Goal: Transaction & Acquisition: Purchase product/service

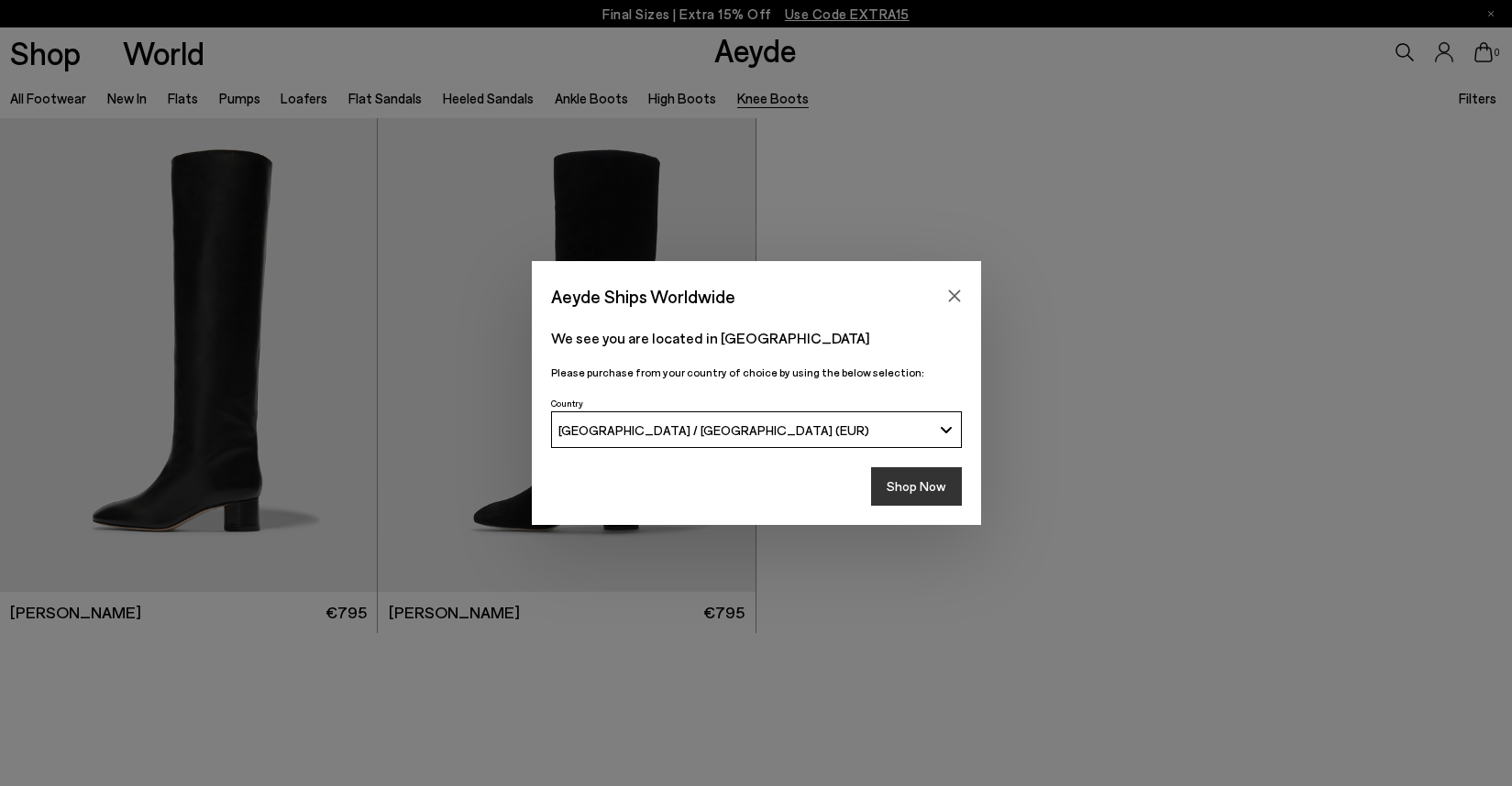
click at [930, 490] on button "Shop Now" at bounding box center [916, 486] width 91 height 38
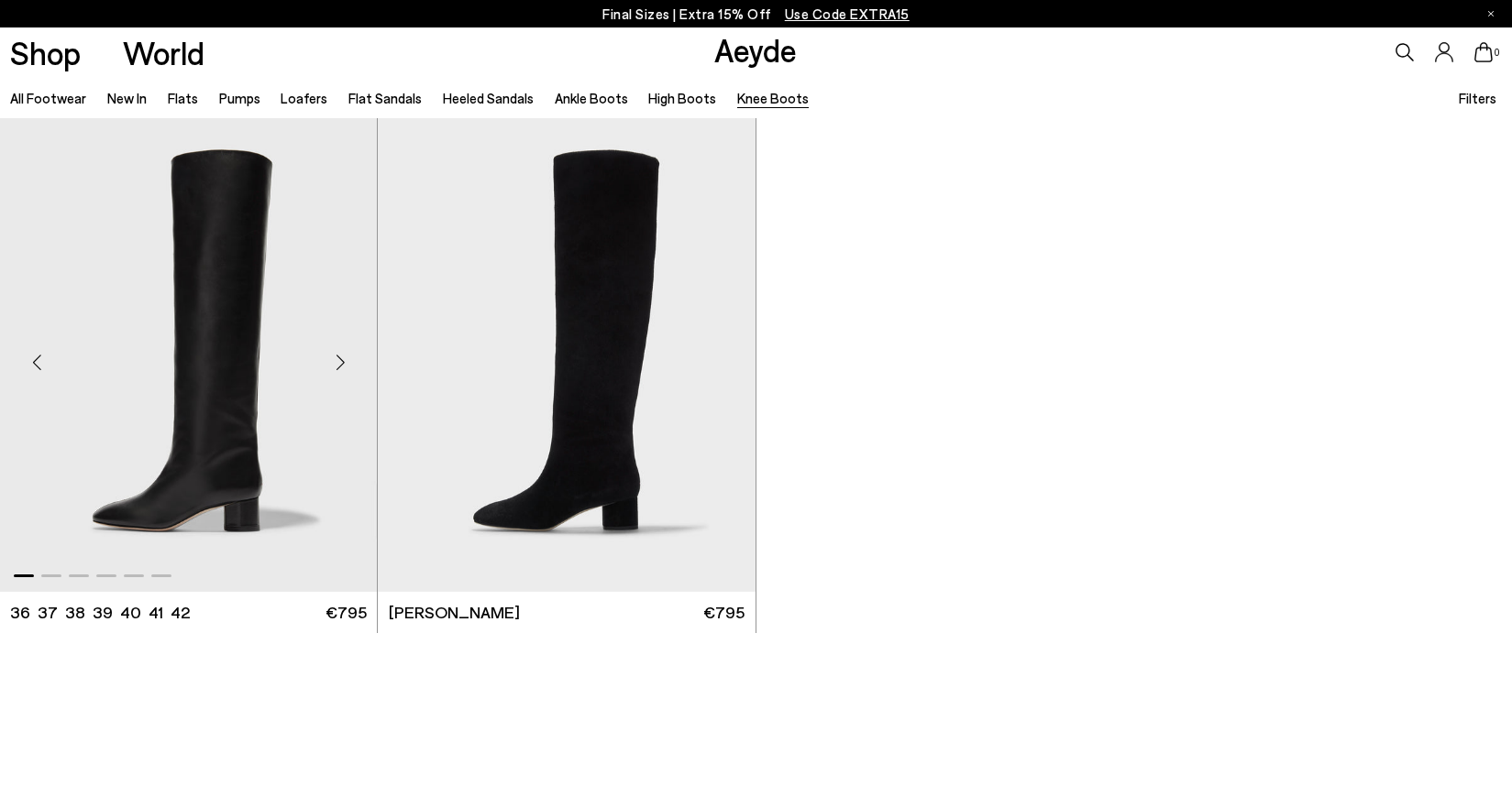
click at [340, 365] on div "Next slide" at bounding box center [340, 363] width 55 height 55
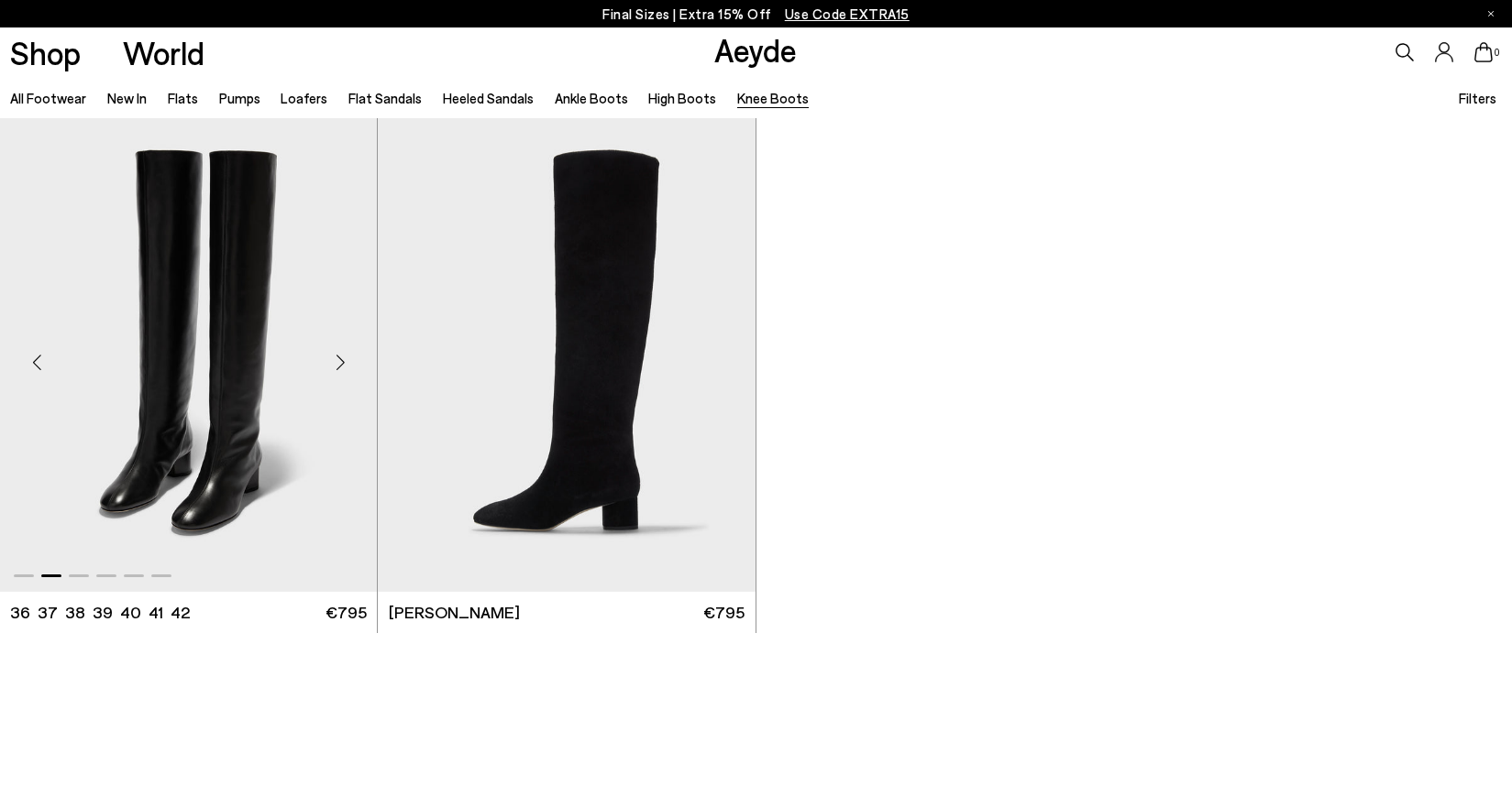
click at [346, 365] on div "Next slide" at bounding box center [340, 363] width 55 height 55
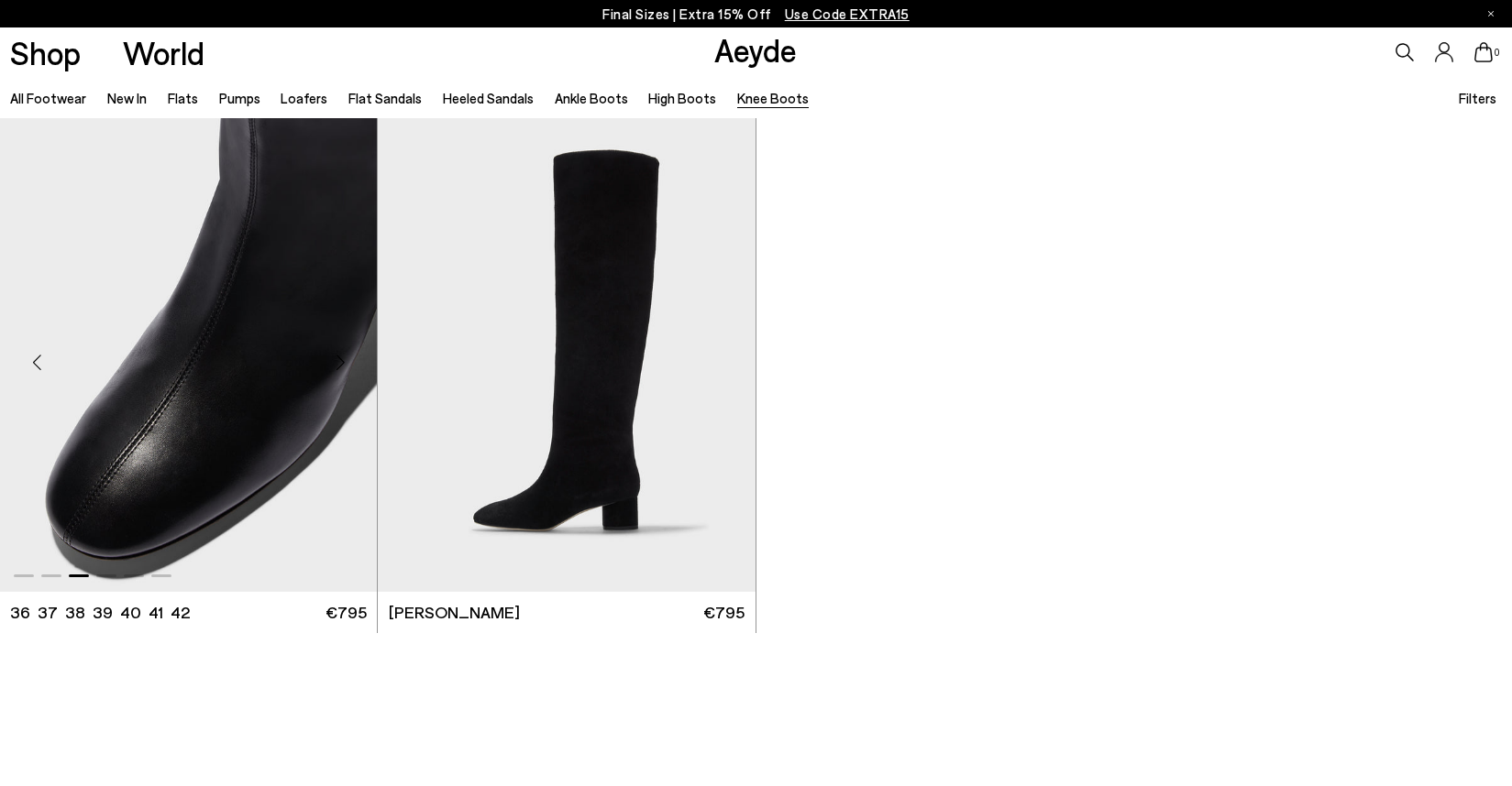
click at [347, 365] on div "Next slide" at bounding box center [340, 363] width 55 height 55
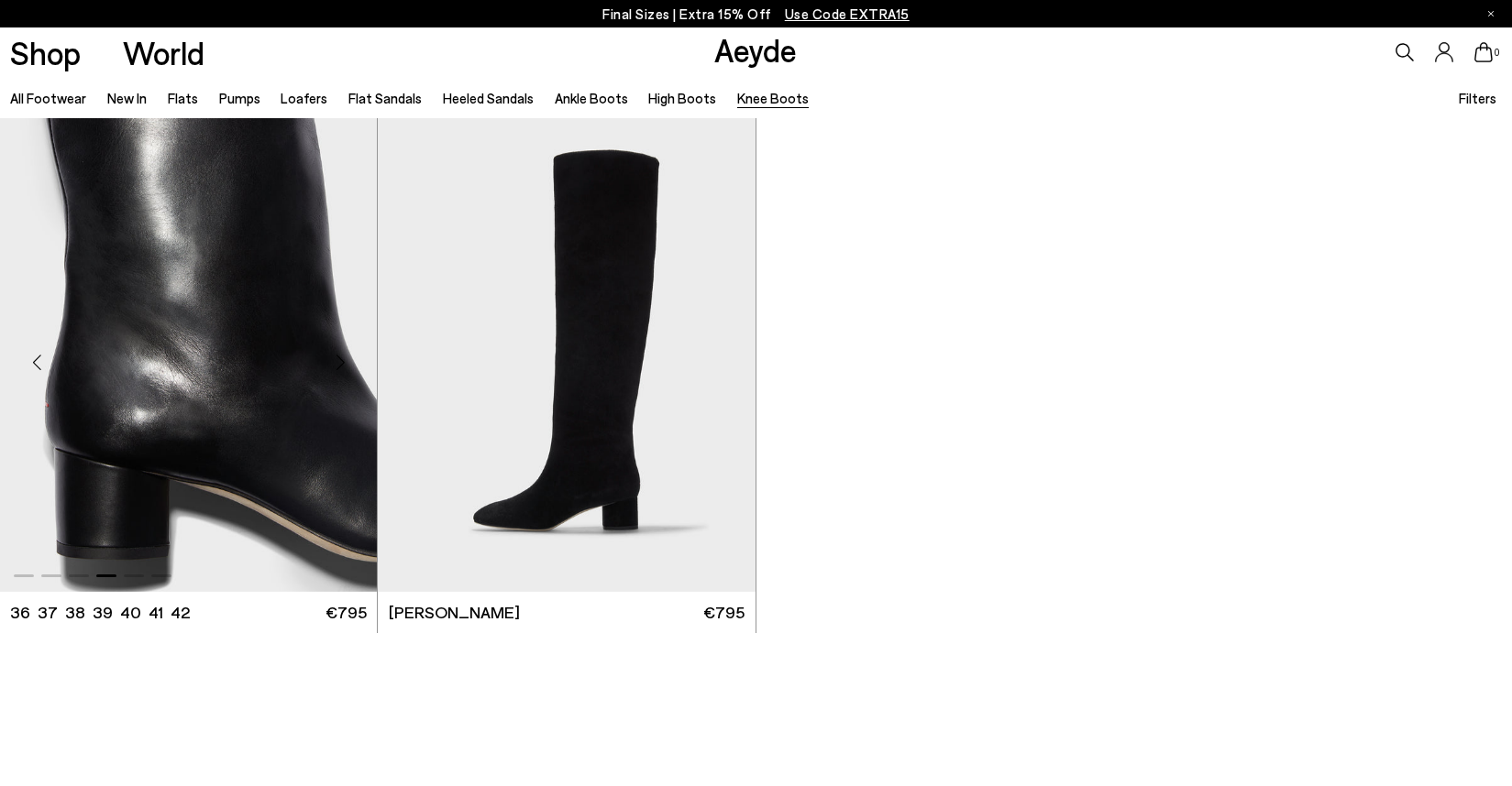
click at [349, 366] on div "Next slide" at bounding box center [340, 363] width 55 height 55
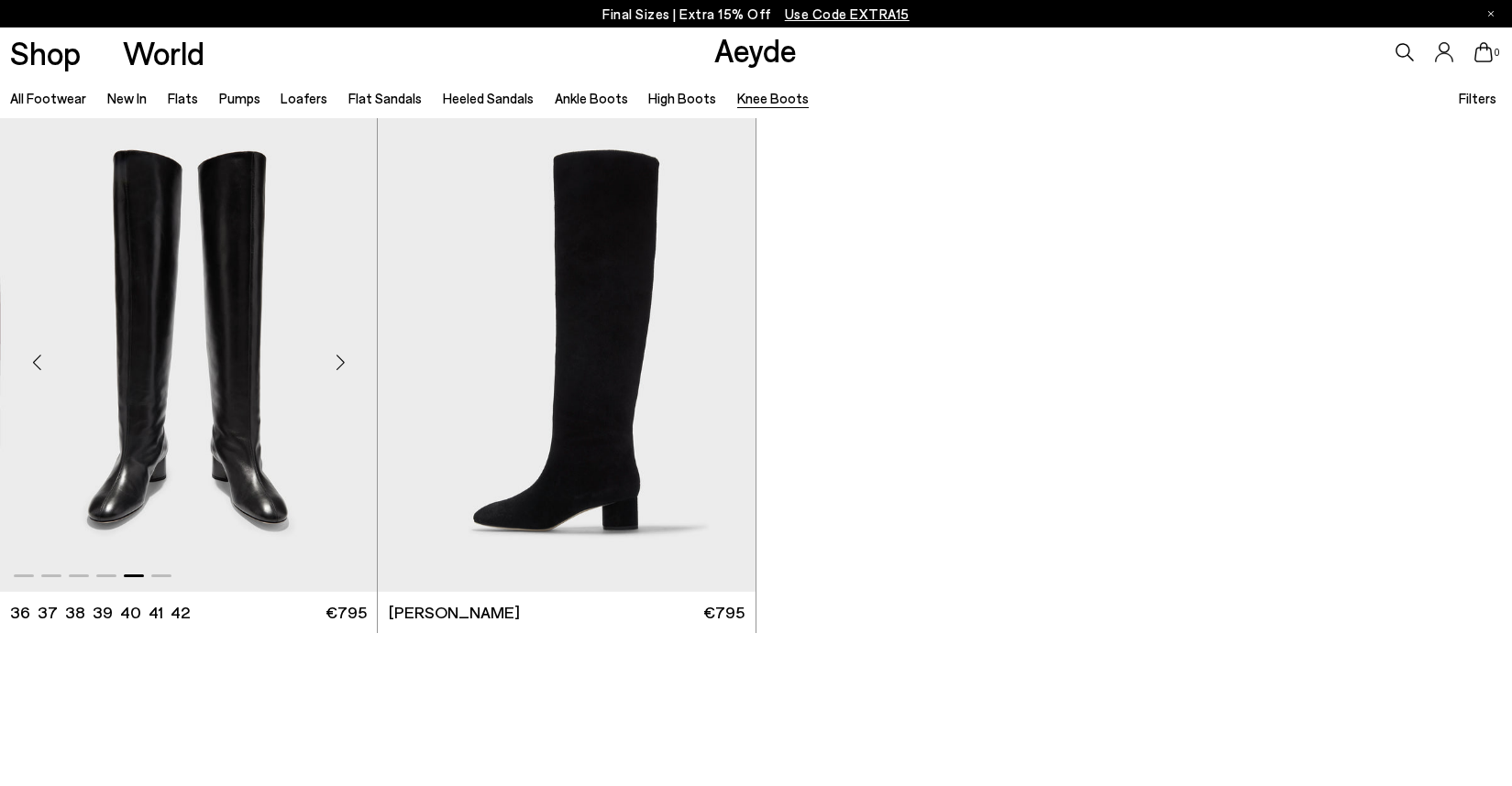
click at [349, 366] on div "Next slide" at bounding box center [340, 363] width 55 height 55
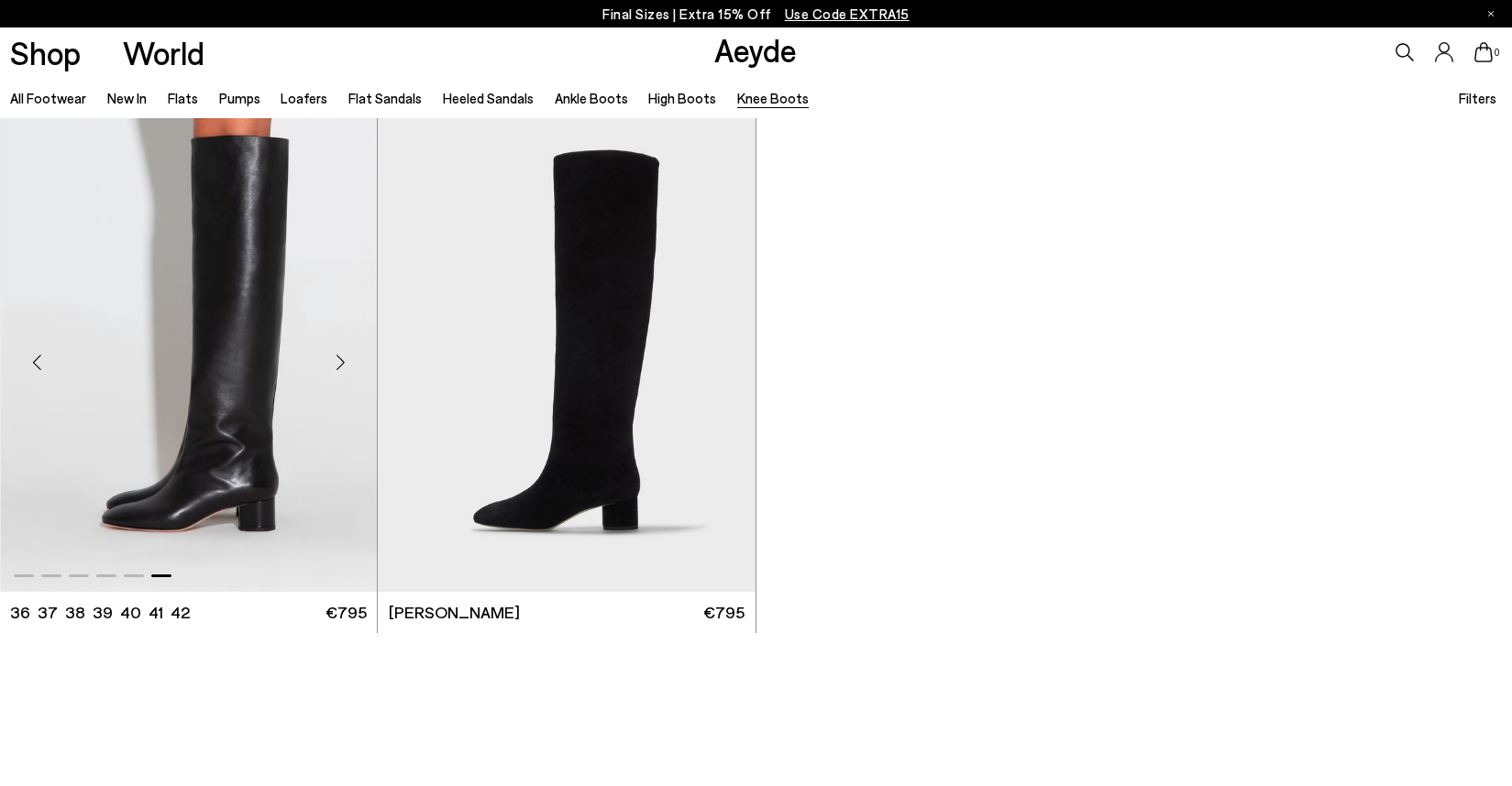
click at [256, 409] on img "6 / 6" at bounding box center [189, 354] width 377 height 474
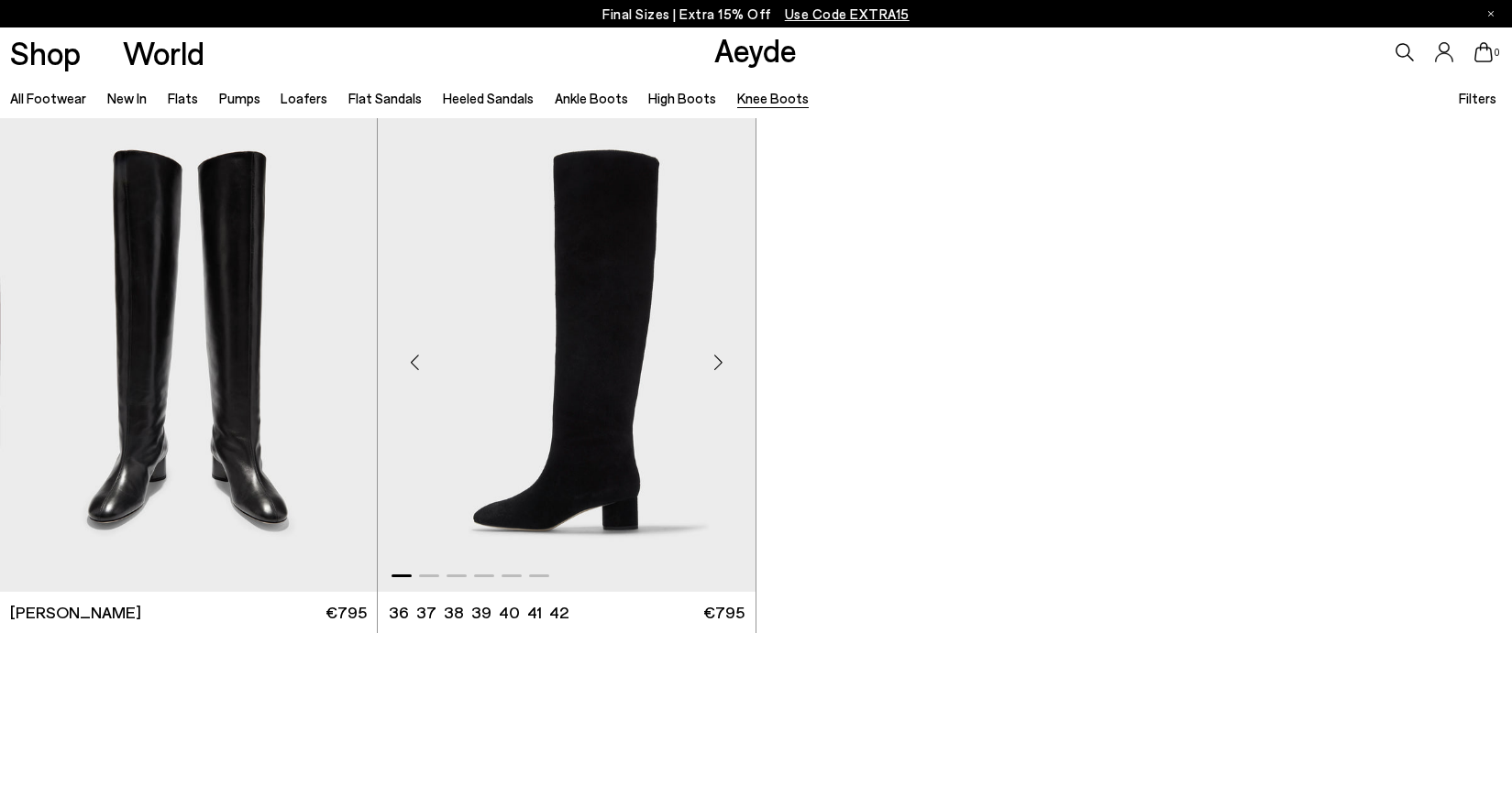
click at [720, 366] on div "Next slide" at bounding box center [719, 363] width 55 height 55
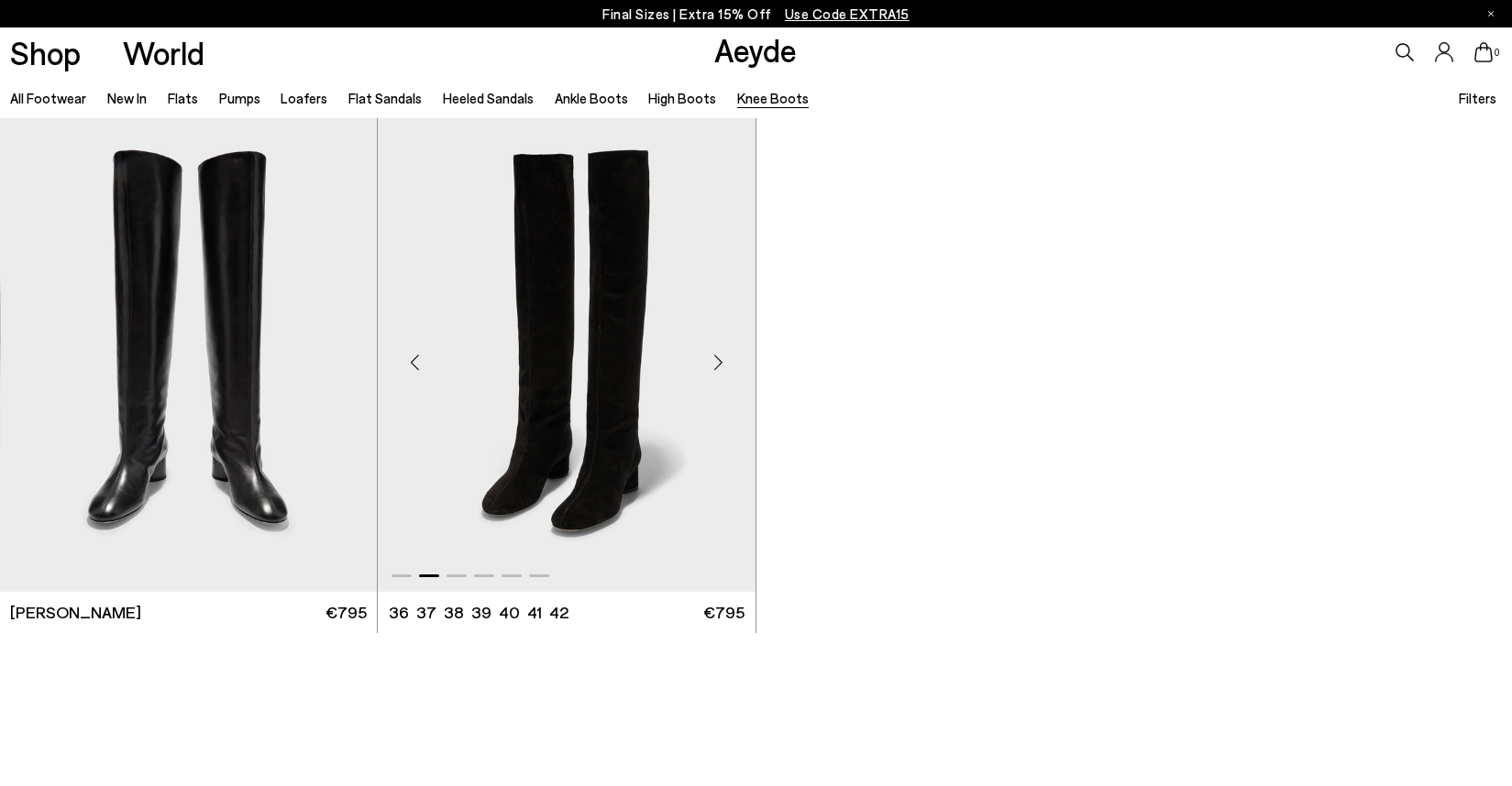
click at [720, 366] on div "Next slide" at bounding box center [719, 363] width 55 height 55
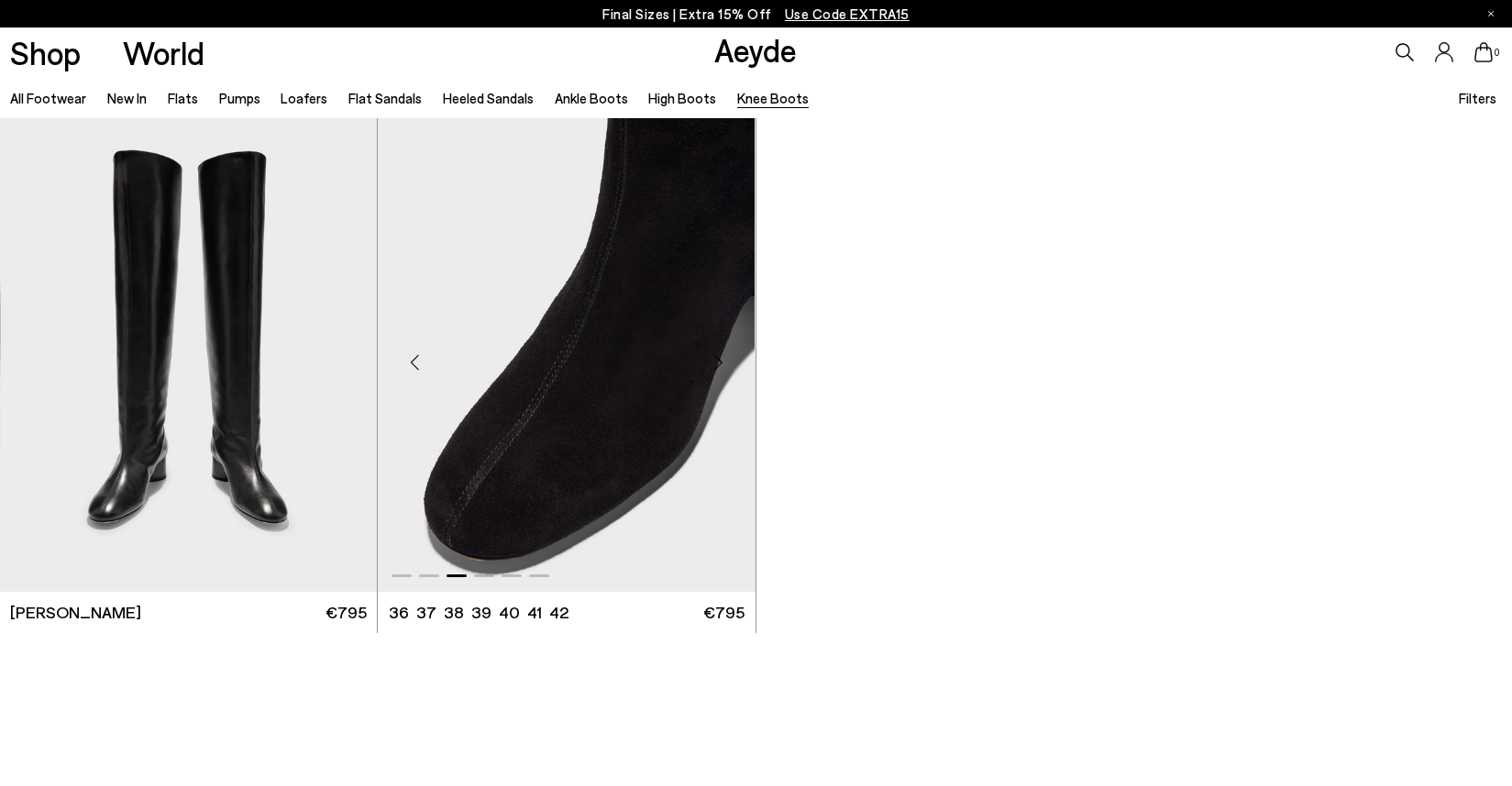
click at [720, 366] on div "Next slide" at bounding box center [719, 363] width 55 height 55
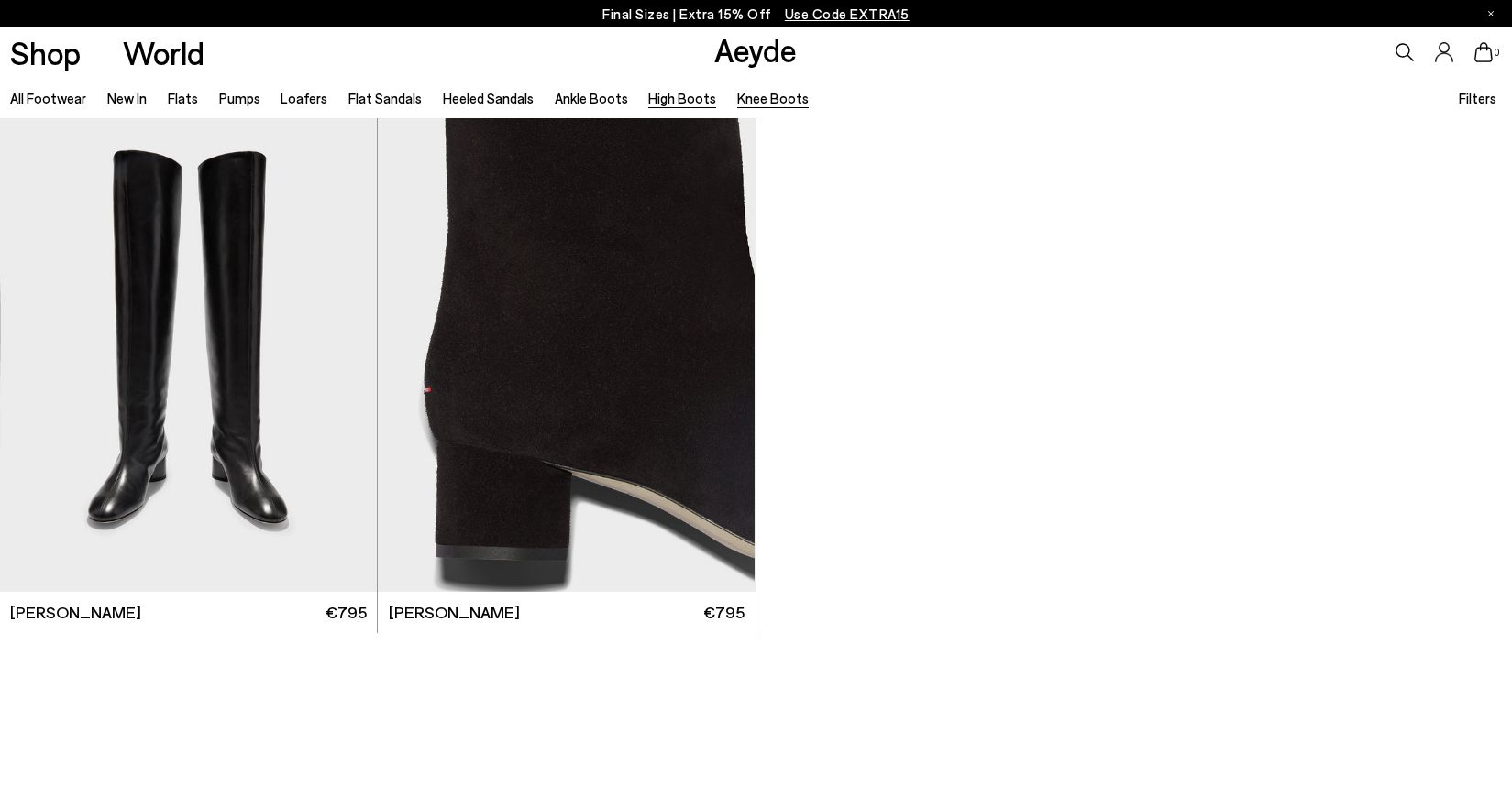
click at [665, 97] on link "High Boots" at bounding box center [682, 98] width 67 height 17
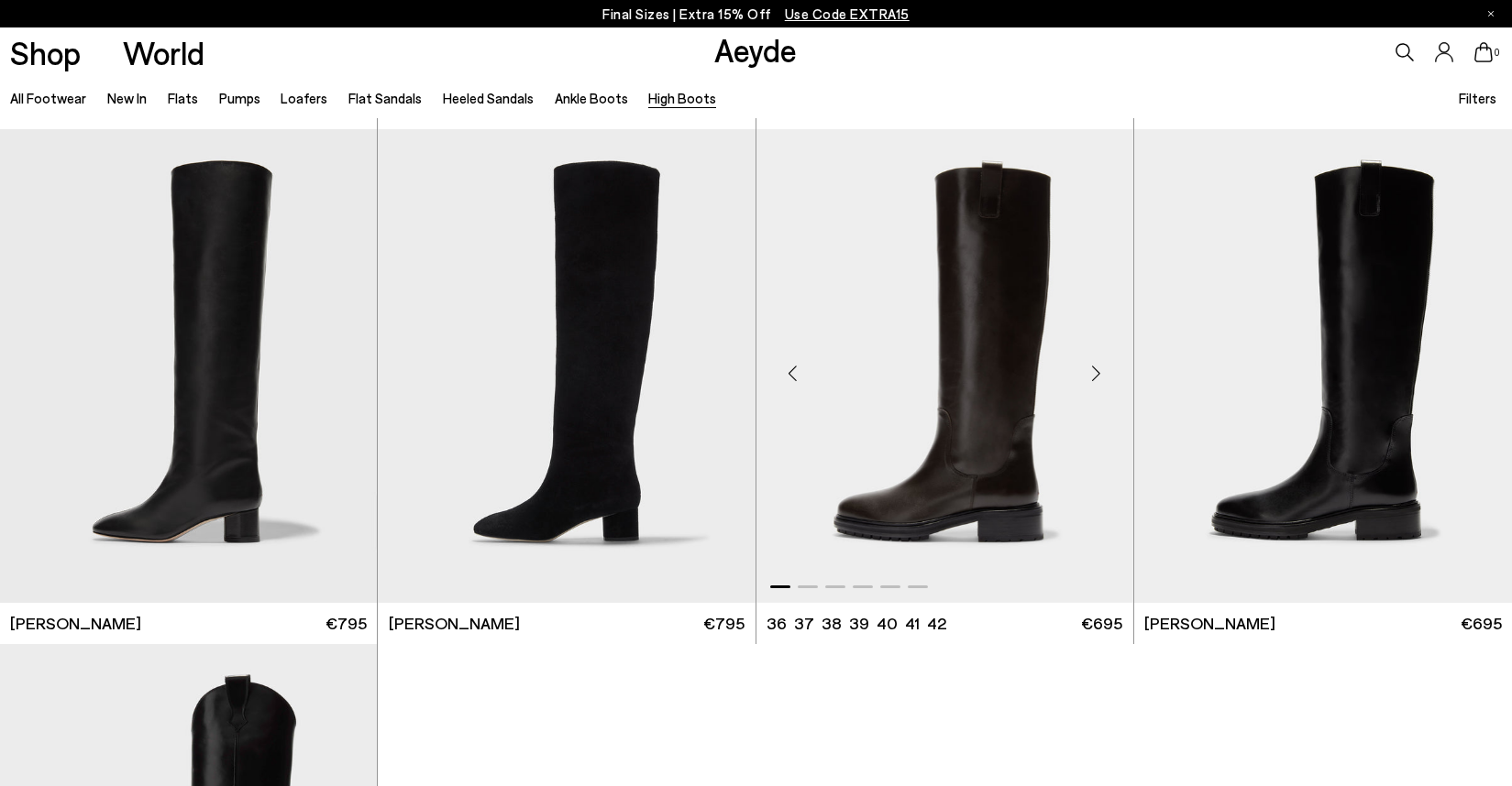
scroll to position [502, 0]
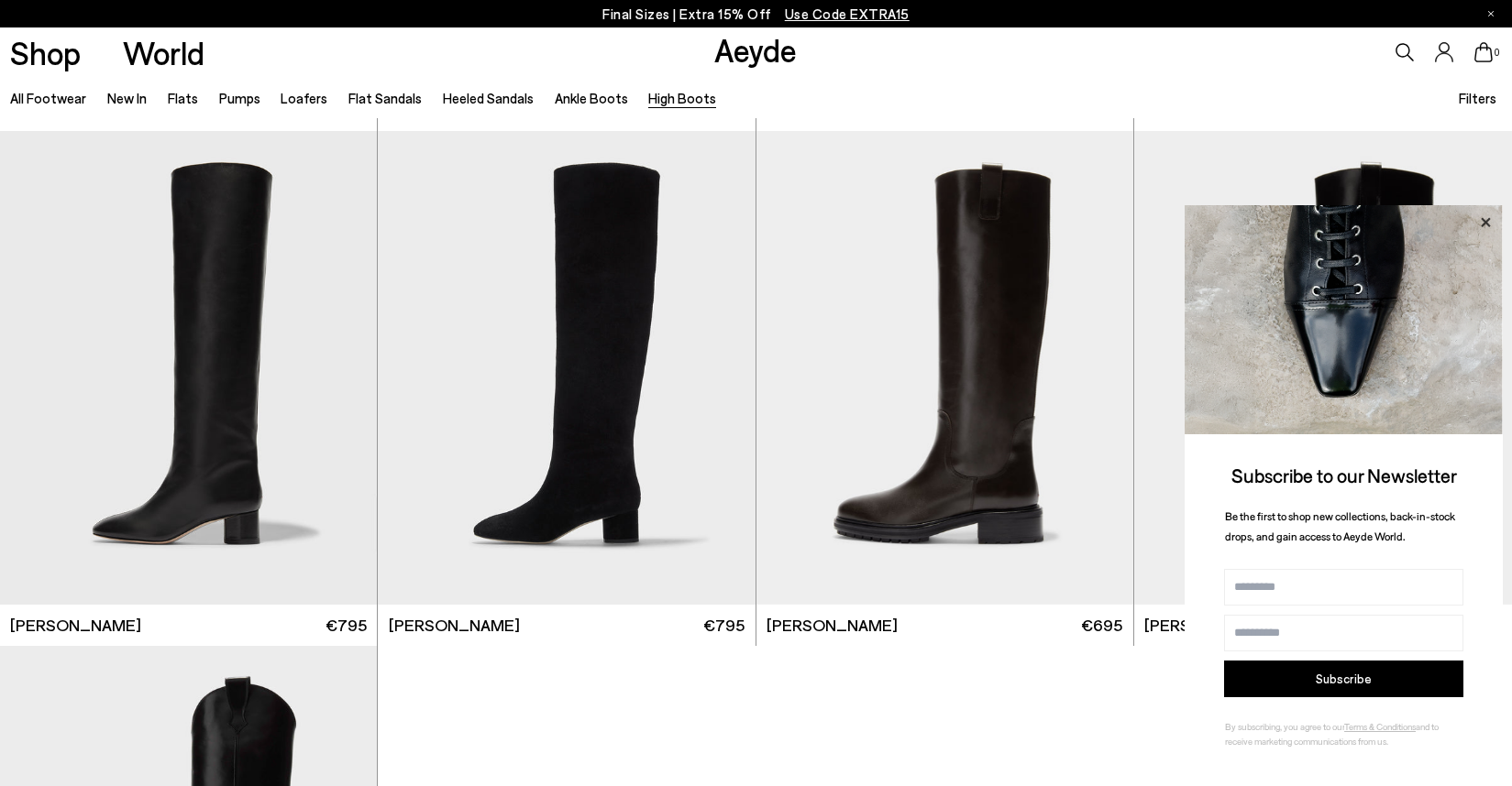
click at [1486, 217] on icon at bounding box center [1486, 223] width 23 height 23
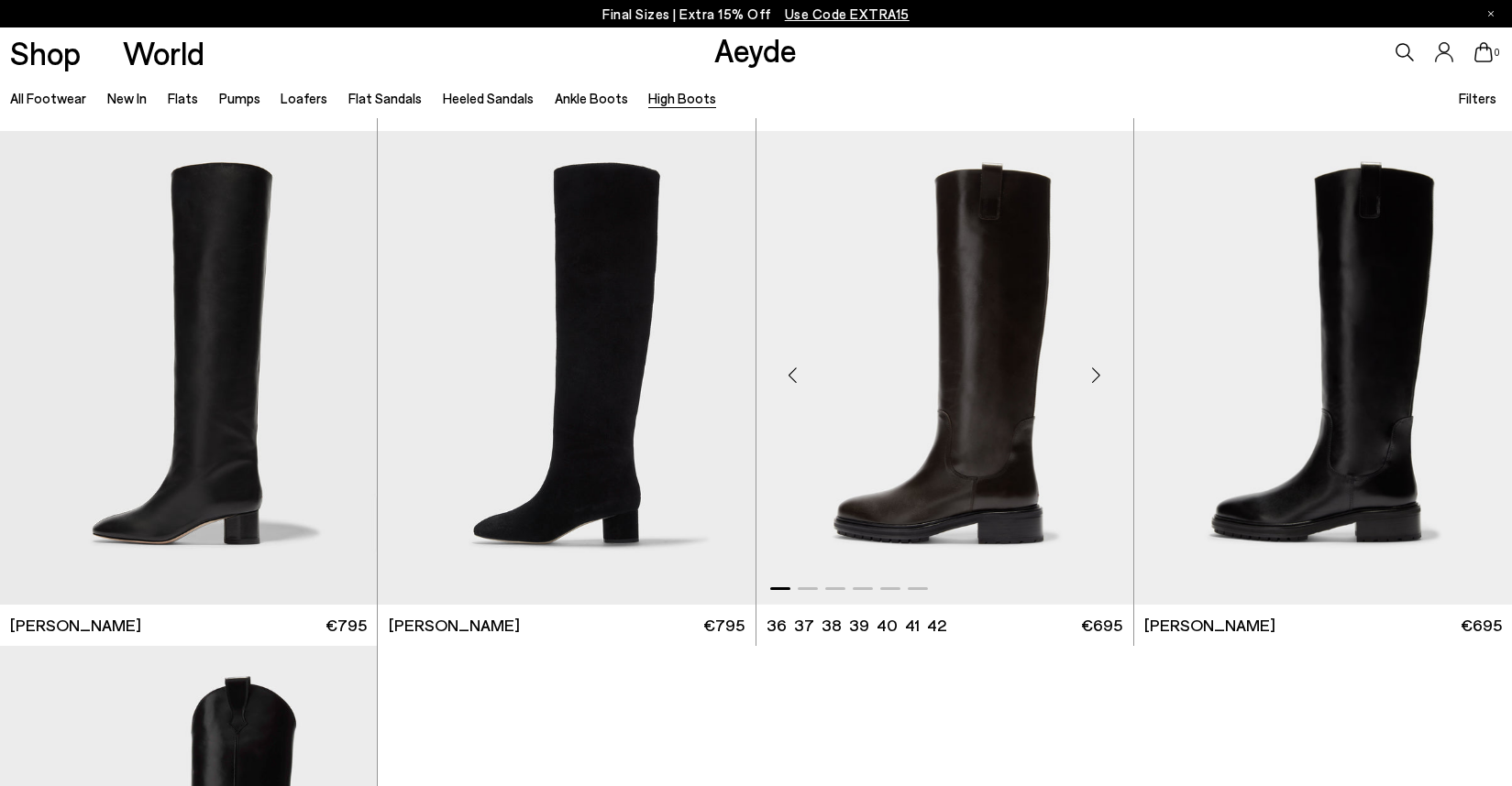
click at [1092, 370] on div "Next slide" at bounding box center [1097, 376] width 55 height 55
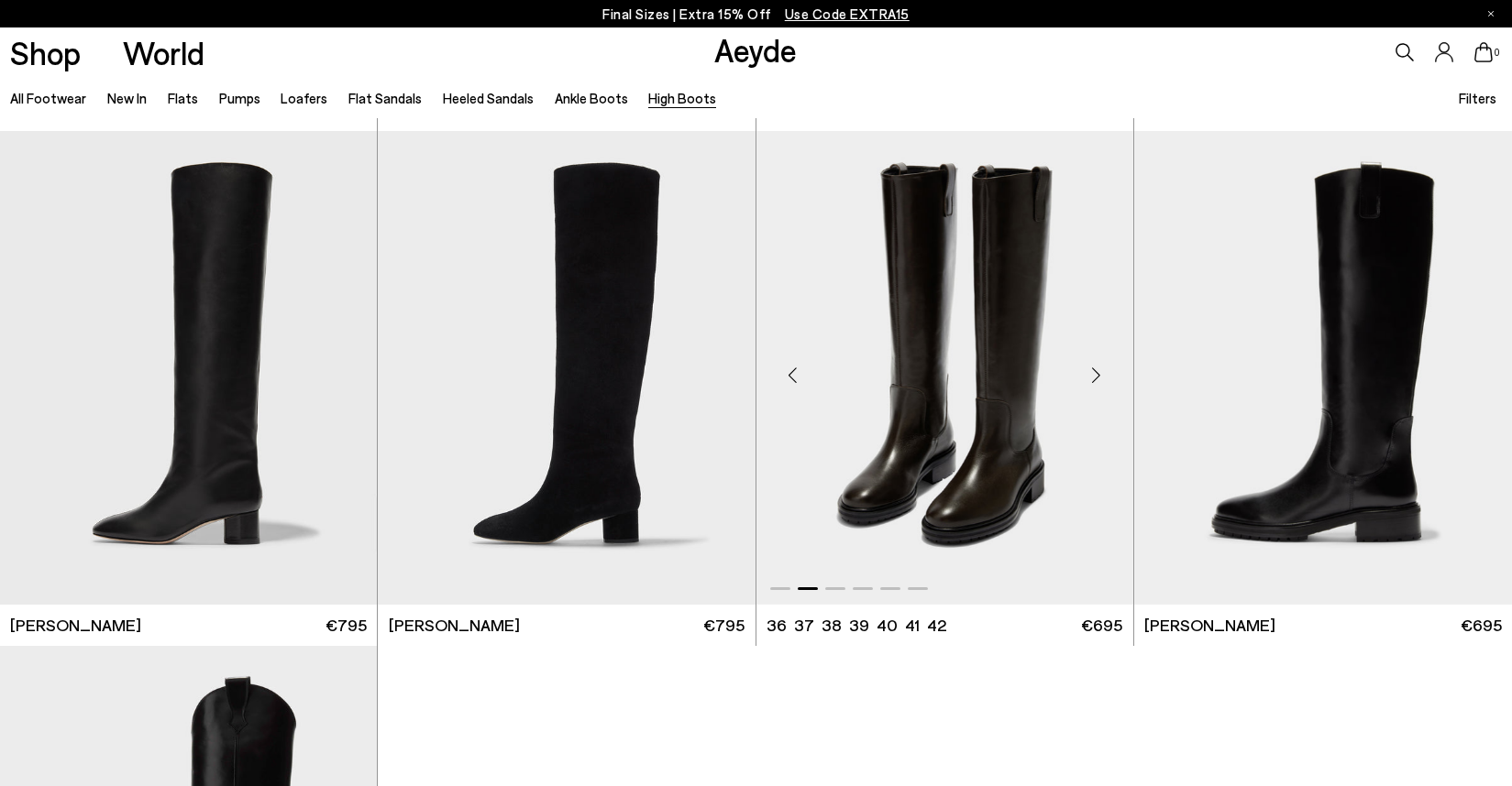
click at [1093, 370] on div "Next slide" at bounding box center [1097, 376] width 55 height 55
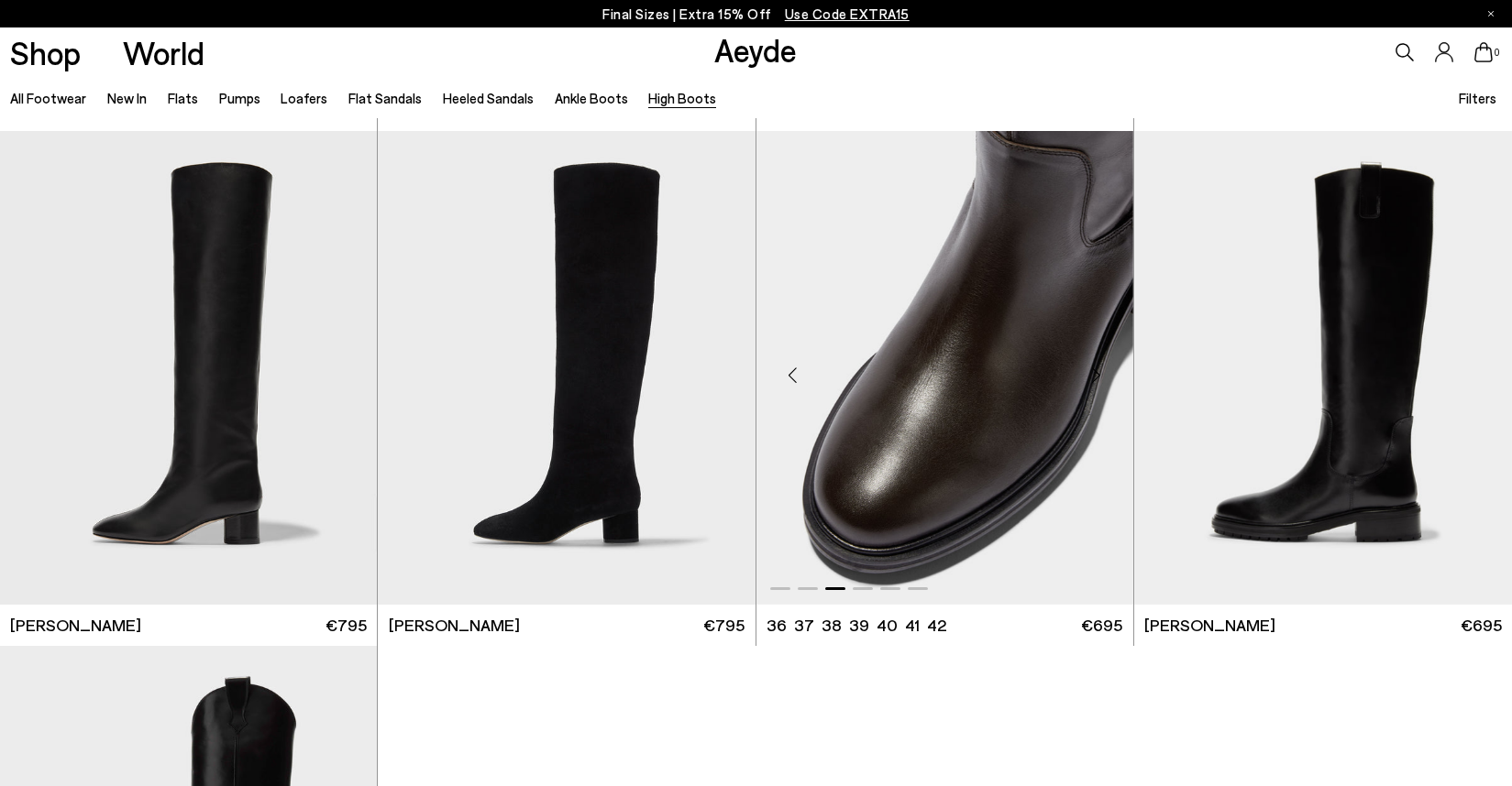
click at [1095, 371] on div "Next slide" at bounding box center [1097, 376] width 55 height 55
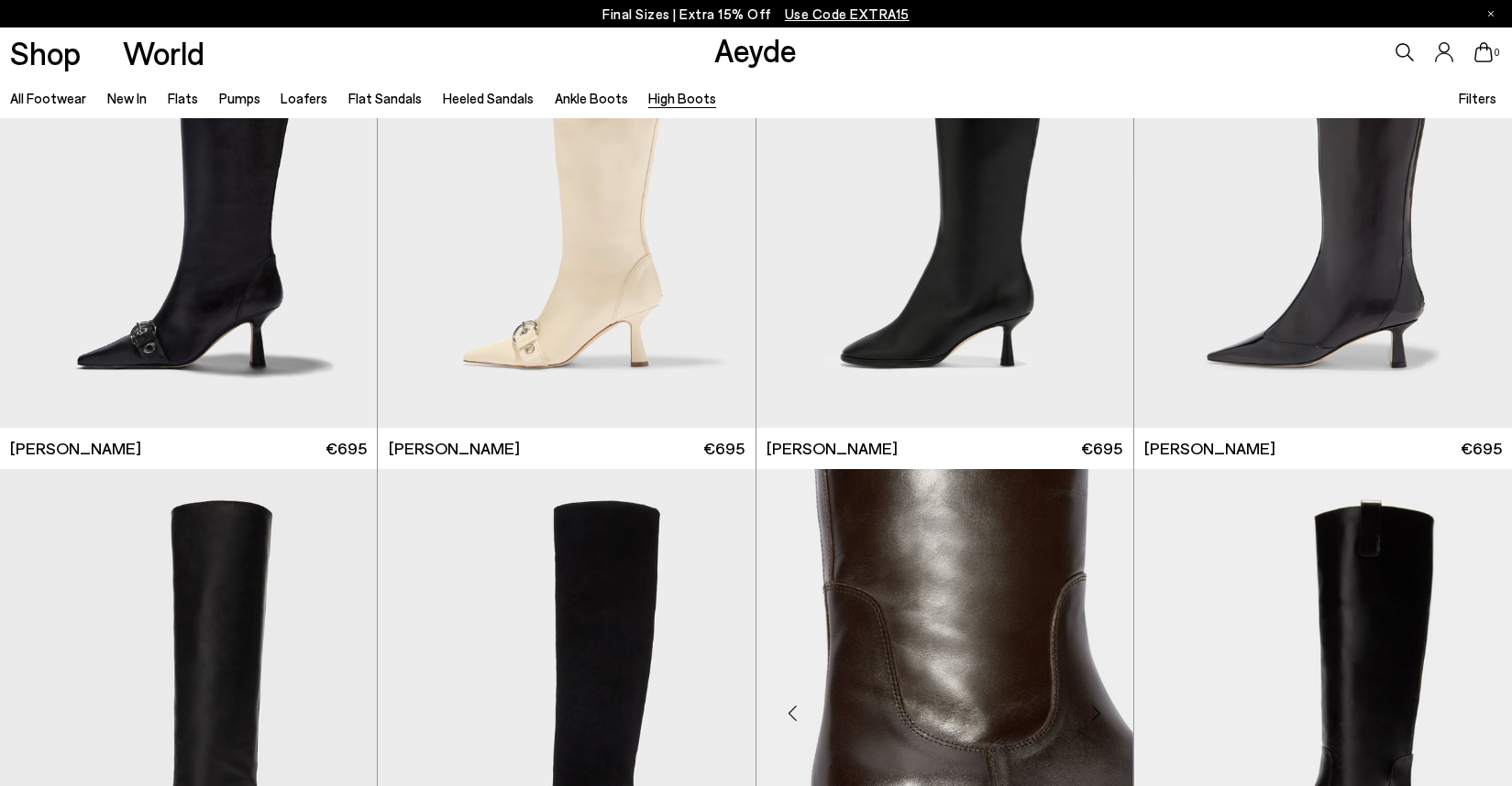
scroll to position [0, 0]
